Goal: Communication & Community: Participate in discussion

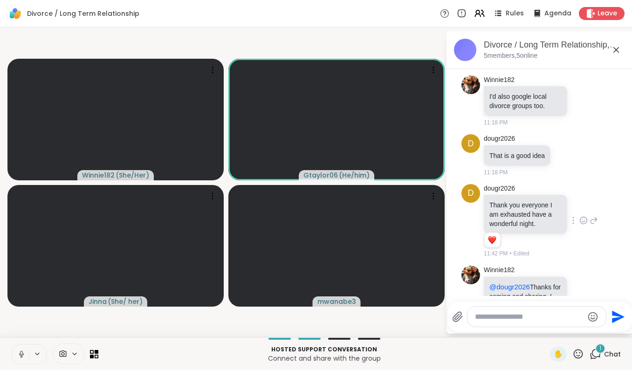
scroll to position [685, 0]
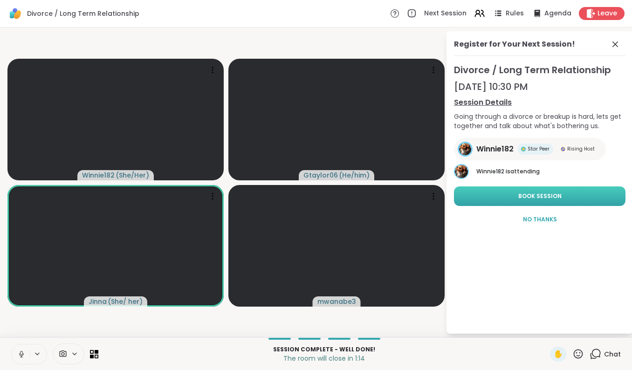
click at [562, 195] on span "Book Session" at bounding box center [540, 196] width 43 height 8
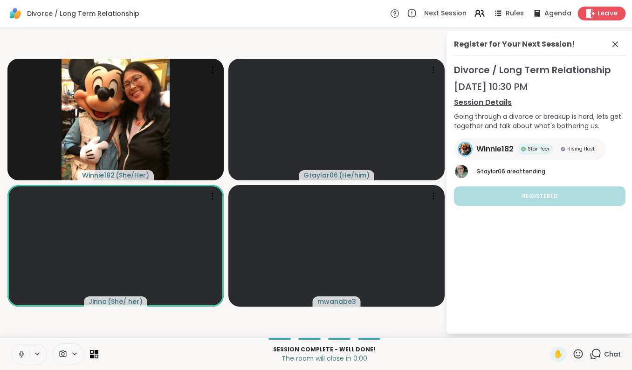
click at [608, 12] on span "Leave" at bounding box center [608, 14] width 21 height 10
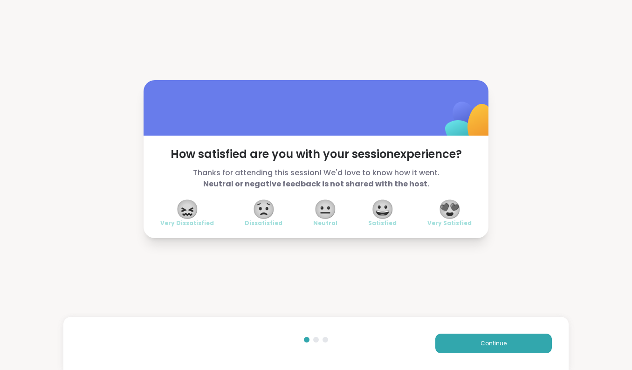
click at [449, 211] on span "😍" at bounding box center [449, 209] width 23 height 17
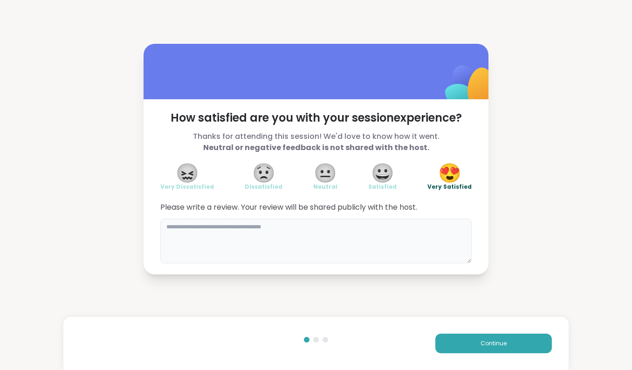
click at [207, 228] on textarea at bounding box center [315, 241] width 311 height 45
type textarea "**********"
click at [465, 343] on button "Continue" at bounding box center [494, 344] width 117 height 20
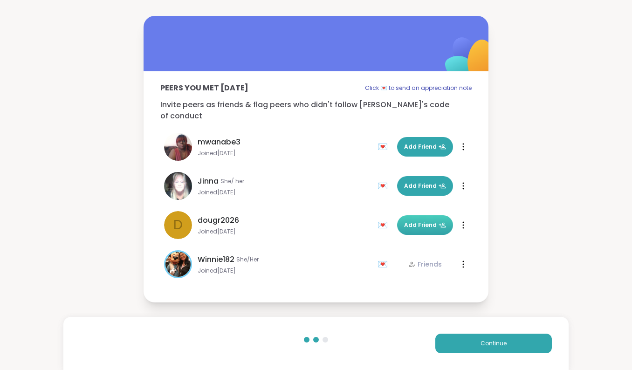
click at [420, 222] on span "Add Friend" at bounding box center [425, 225] width 42 height 8
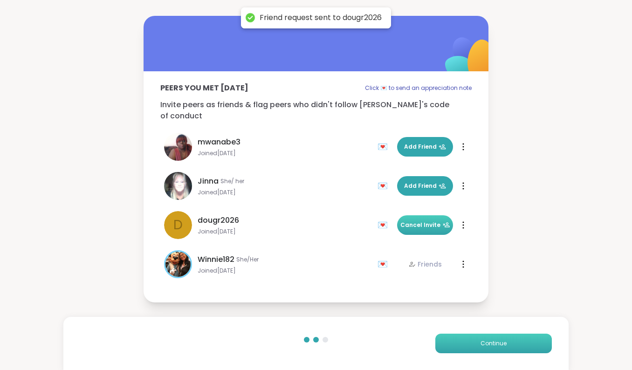
click at [482, 342] on span "Continue" at bounding box center [494, 343] width 26 height 8
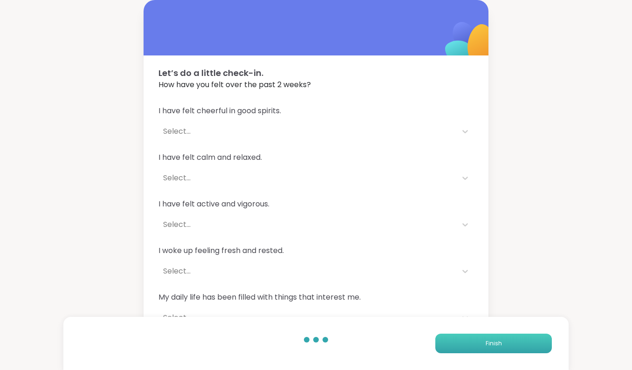
click at [482, 342] on button "Finish" at bounding box center [494, 344] width 117 height 20
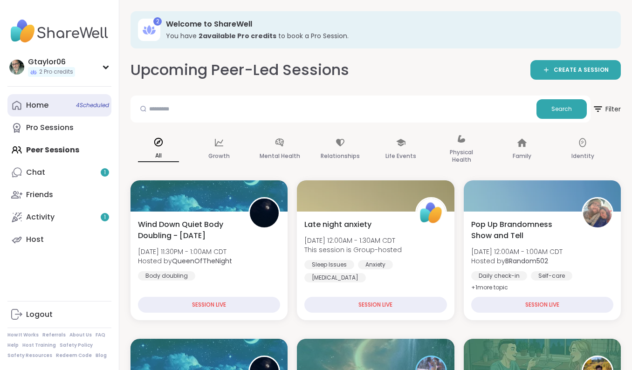
click at [72, 105] on link "Home 4 Scheduled" at bounding box center [59, 105] width 104 height 22
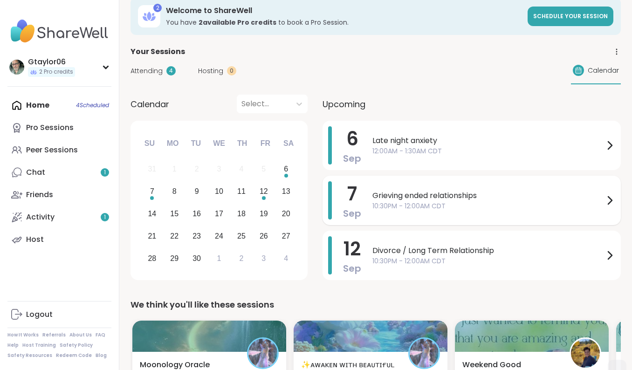
scroll to position [10, 0]
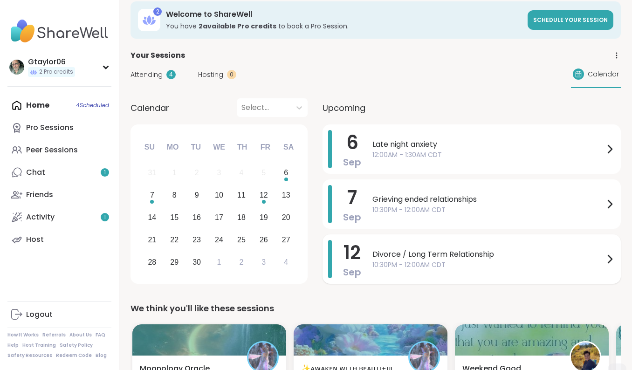
click at [609, 263] on icon at bounding box center [609, 259] width 11 height 11
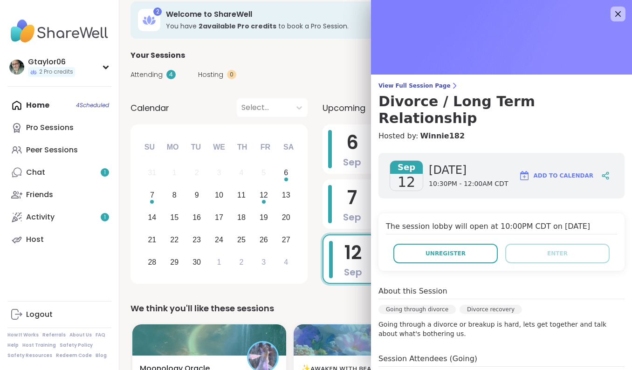
click at [577, 172] on span "Add to Calendar" at bounding box center [564, 176] width 60 height 8
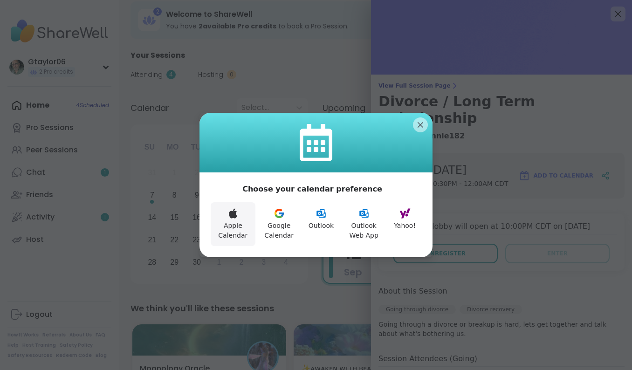
click at [236, 219] on icon at bounding box center [233, 213] width 11 height 11
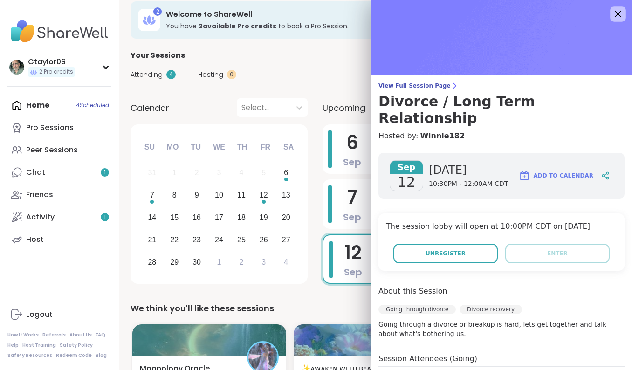
click at [616, 15] on icon at bounding box center [618, 14] width 12 height 12
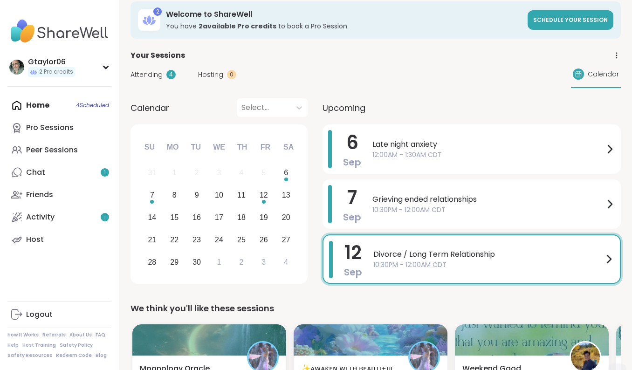
click at [154, 75] on span "Attending" at bounding box center [147, 75] width 32 height 10
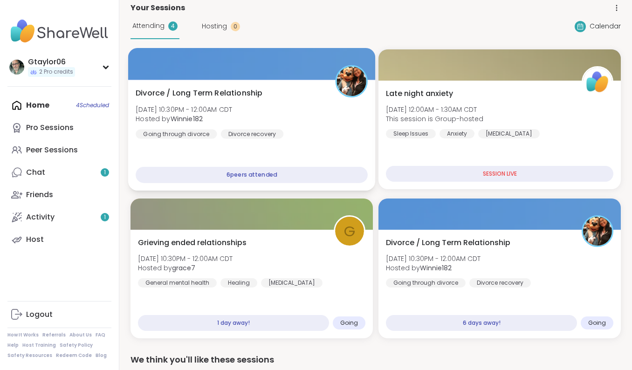
scroll to position [62, 0]
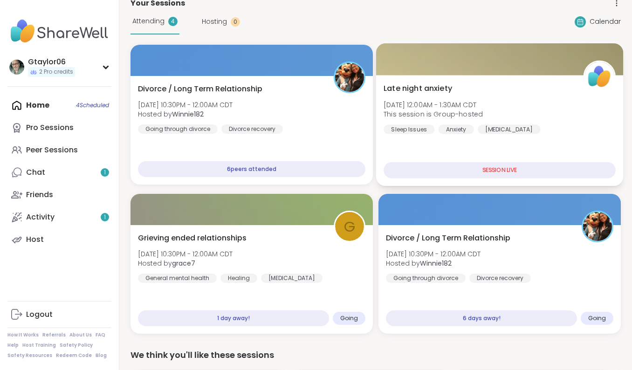
click at [447, 169] on div "SESSION LIVE" at bounding box center [500, 170] width 232 height 16
click at [448, 107] on span "Sat, Sep 06 | 12:00AM - 1:30AM CDT" at bounding box center [433, 104] width 99 height 9
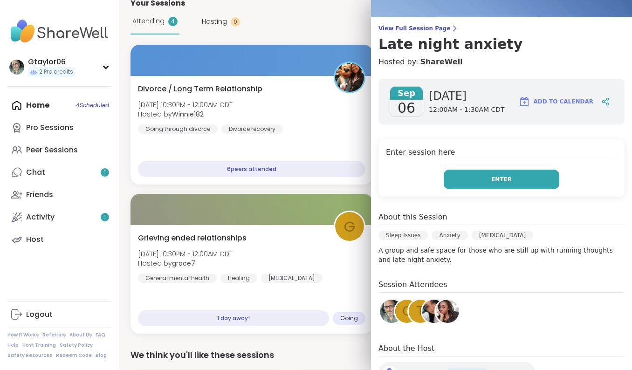
scroll to position [64, 0]
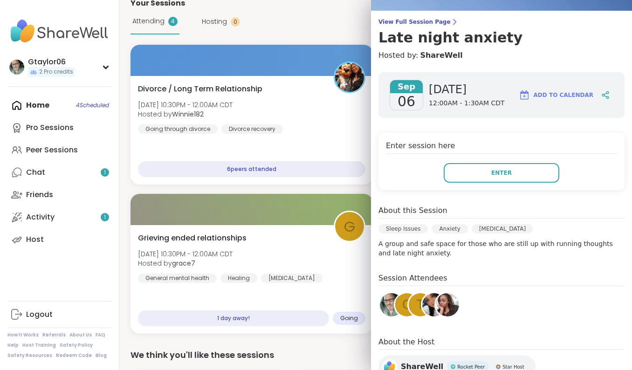
click at [405, 305] on span "G" at bounding box center [406, 305] width 9 height 18
click at [431, 297] on img at bounding box center [433, 304] width 23 height 23
click at [448, 304] on img at bounding box center [447, 304] width 23 height 23
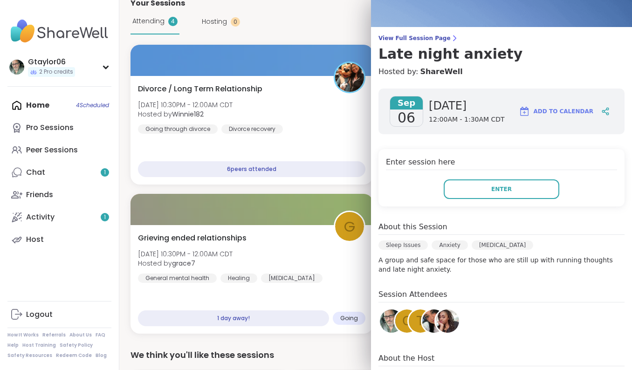
scroll to position [48, 0]
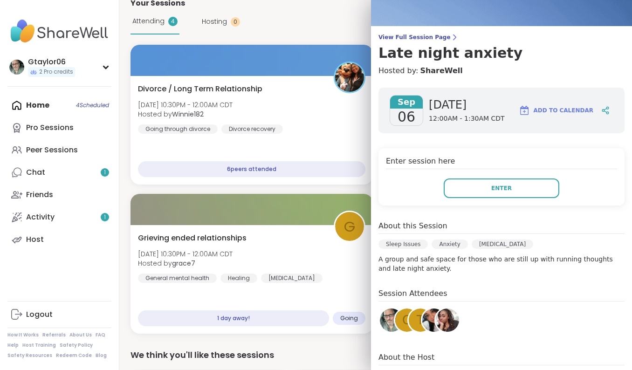
click at [401, 322] on div "G" at bounding box center [406, 320] width 23 height 23
click at [416, 320] on div "t" at bounding box center [420, 320] width 23 height 23
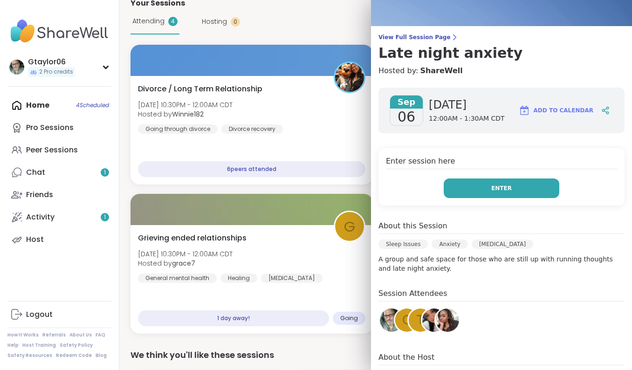
click at [508, 191] on button "Enter" at bounding box center [502, 189] width 116 height 20
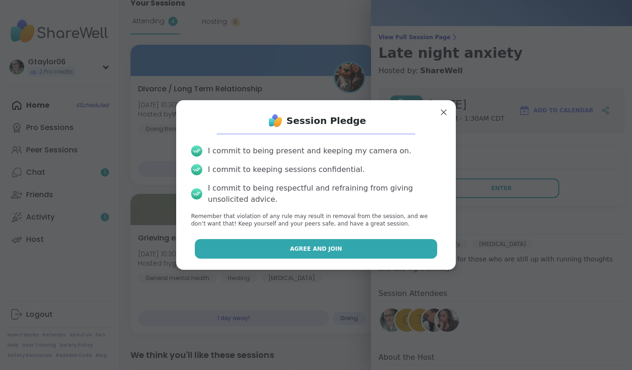
click at [329, 253] on span "Agree and Join" at bounding box center [316, 249] width 52 height 8
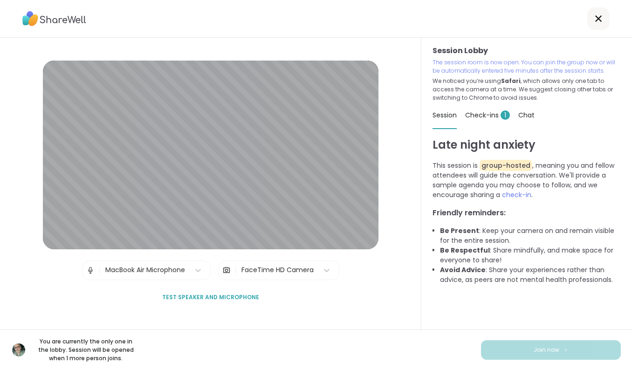
click at [490, 114] on span "Check-ins 1" at bounding box center [487, 115] width 45 height 9
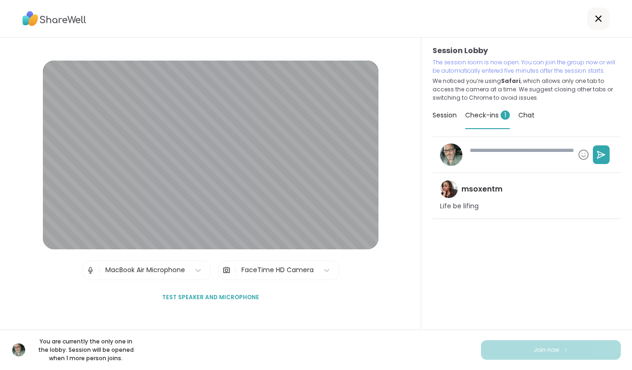
type textarea "*"
click at [598, 18] on icon at bounding box center [598, 18] width 7 height 7
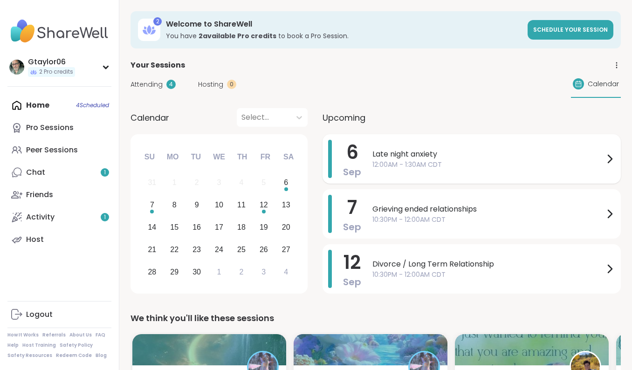
click at [601, 158] on span "Late night anxiety" at bounding box center [489, 154] width 232 height 11
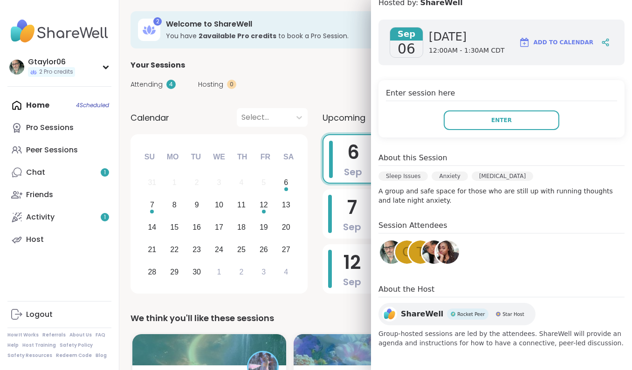
scroll to position [117, 0]
click at [497, 124] on span "Enter" at bounding box center [501, 120] width 21 height 8
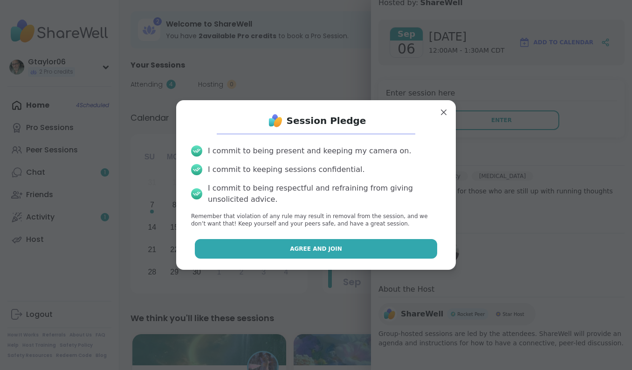
click at [348, 250] on button "Agree and Join" at bounding box center [316, 249] width 243 height 20
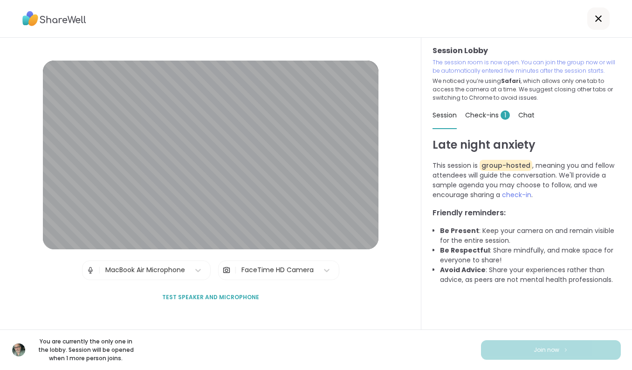
click at [602, 21] on icon at bounding box center [598, 18] width 11 height 11
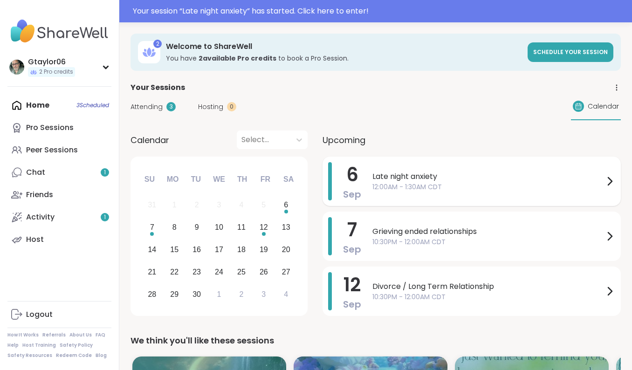
click at [588, 179] on span "Late night anxiety" at bounding box center [489, 176] width 232 height 11
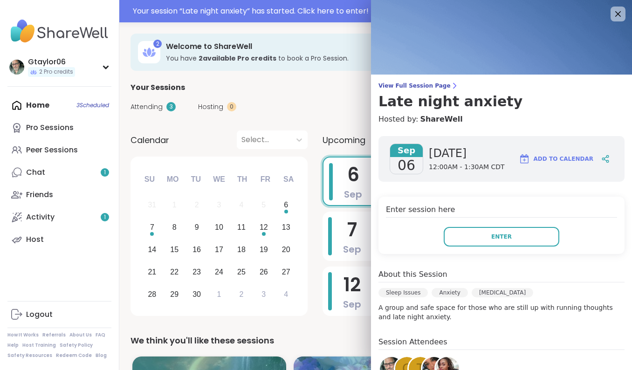
click at [496, 225] on div "Enter session here Enter" at bounding box center [502, 225] width 246 height 57
click at [496, 235] on span "Enter" at bounding box center [501, 237] width 21 height 8
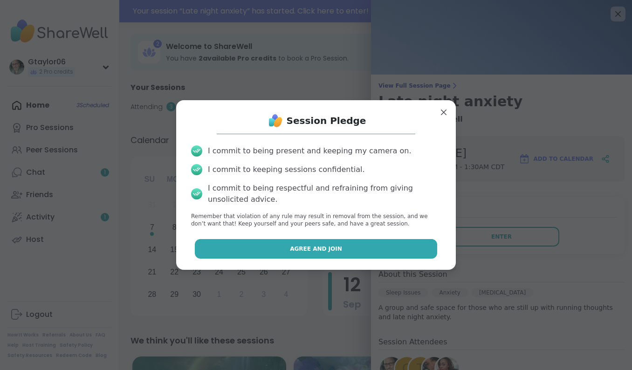
click at [401, 250] on button "Agree and Join" at bounding box center [316, 249] width 243 height 20
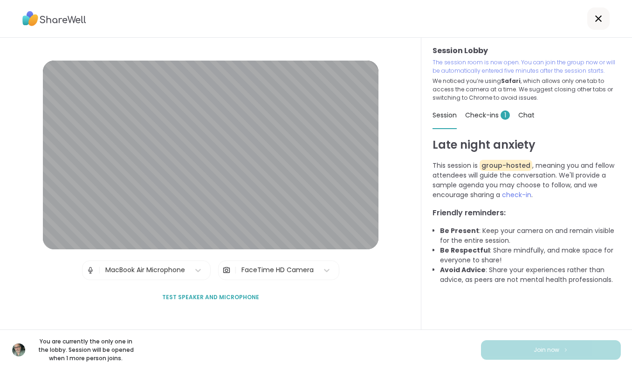
click at [600, 16] on icon at bounding box center [598, 18] width 11 height 11
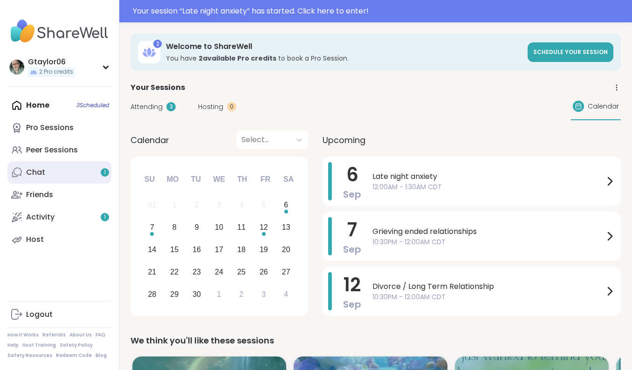
click at [65, 176] on link "Chat 1" at bounding box center [59, 172] width 104 height 22
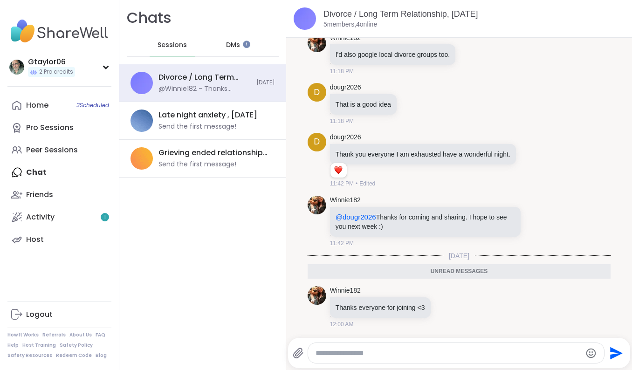
click at [231, 42] on span "DMs" at bounding box center [233, 45] width 14 height 9
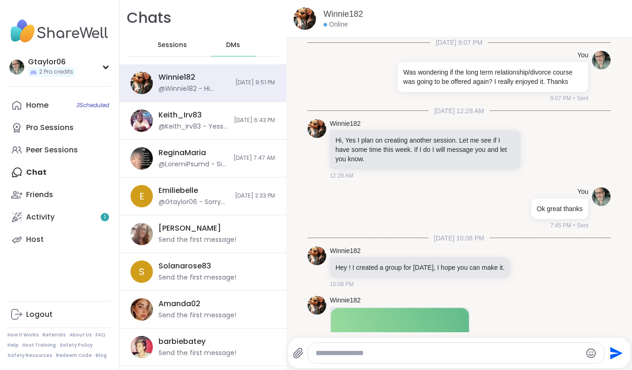
scroll to position [523, 0]
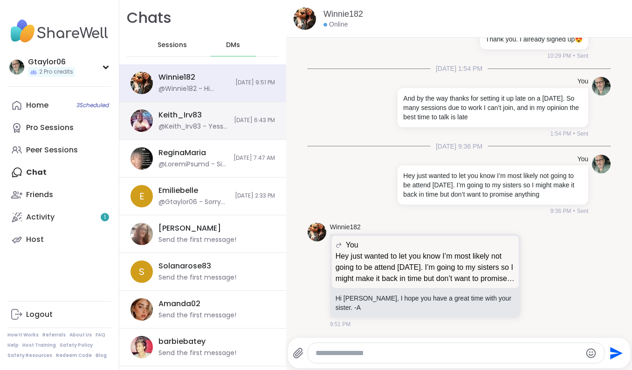
click at [214, 127] on div "Keith_Irv83 @Keith_Irv83 - Yessir I definitely understand that. Sometimes you c…" at bounding box center [202, 121] width 167 height 38
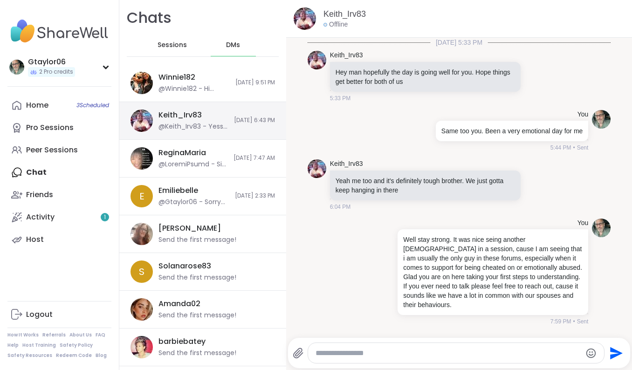
scroll to position [1233, 0]
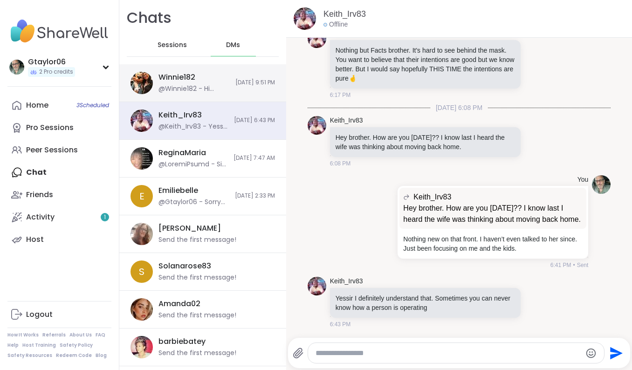
click at [213, 85] on div "@Winnie182 - Hi Grant, I hope you have a great time with your sister. -A" at bounding box center [194, 88] width 71 height 9
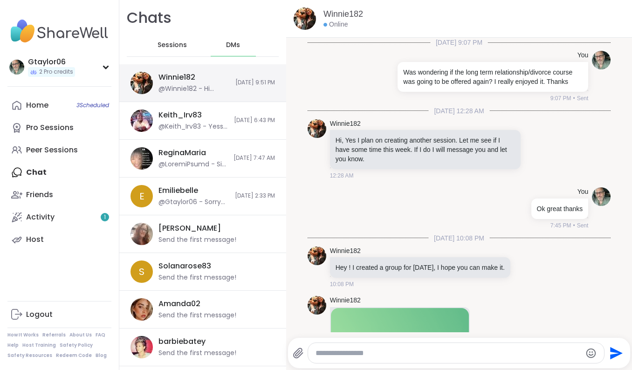
scroll to position [523, 0]
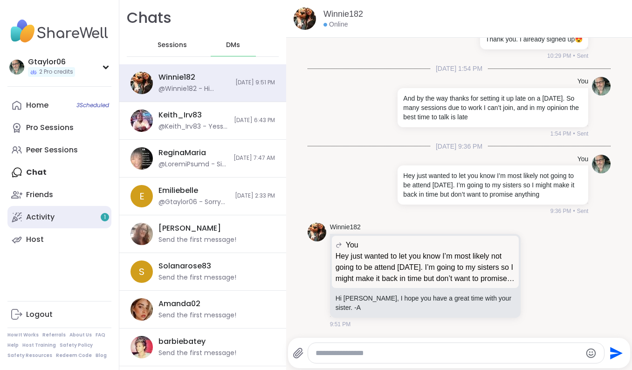
click at [76, 219] on link "Activity 1" at bounding box center [59, 217] width 104 height 22
